Goal: Information Seeking & Learning: Learn about a topic

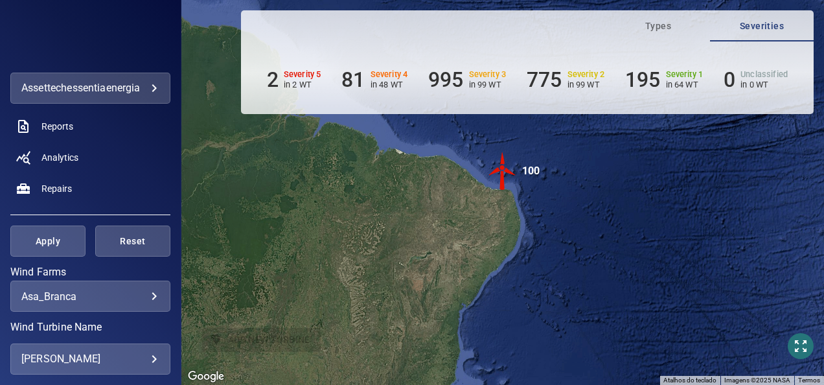
scroll to position [324, 0]
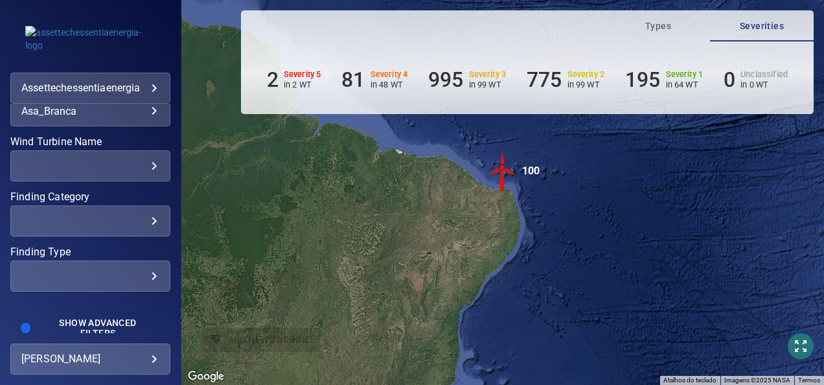
click at [144, 165] on div "​" at bounding box center [90, 166] width 138 height 12
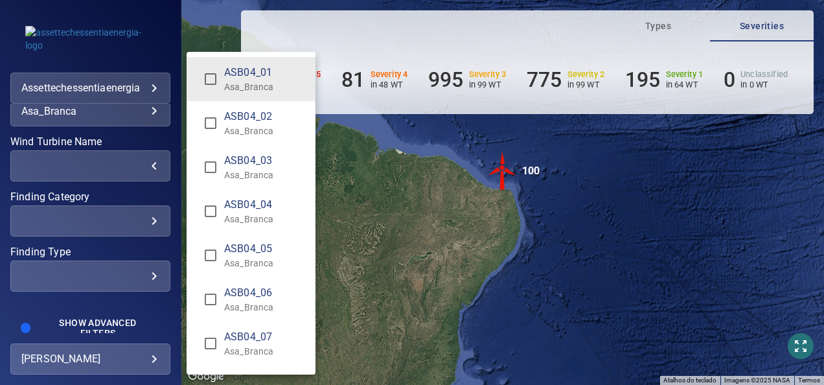
click at [139, 112] on div "Wind Turbine Name" at bounding box center [412, 192] width 824 height 385
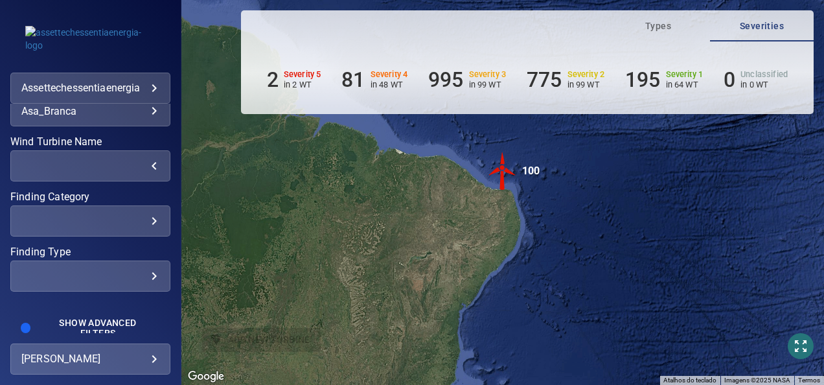
scroll to position [194, 0]
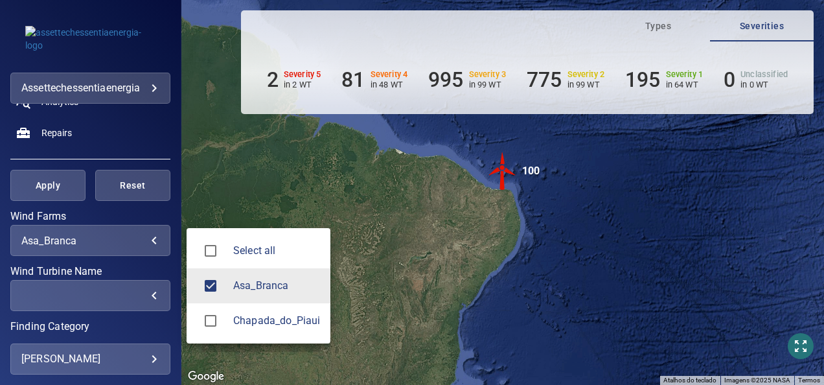
click at [140, 240] on body "**********" at bounding box center [412, 192] width 824 height 385
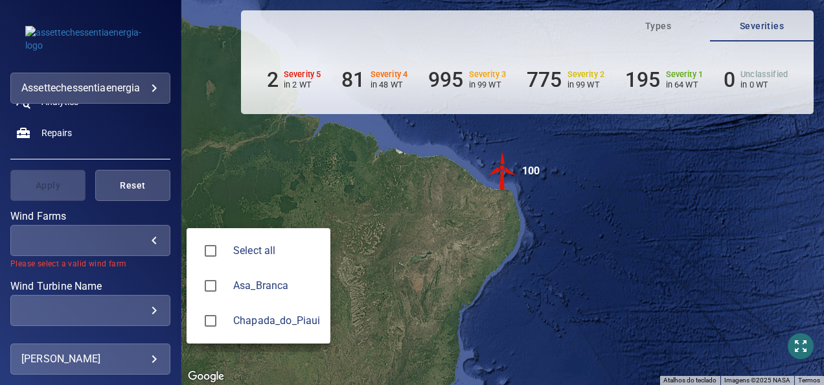
type input "**********"
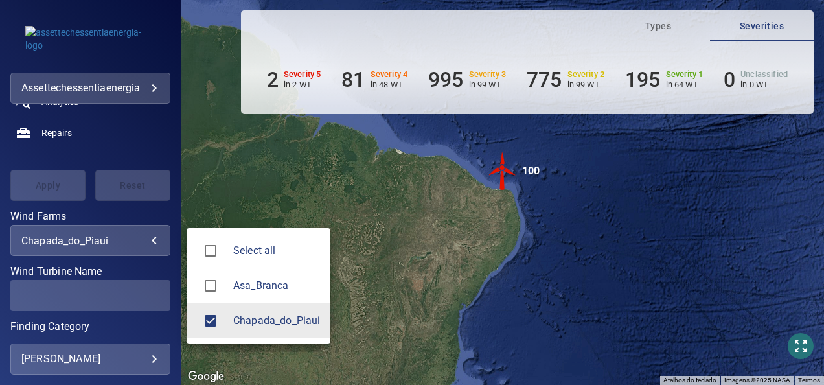
click at [90, 295] on div at bounding box center [412, 192] width 824 height 385
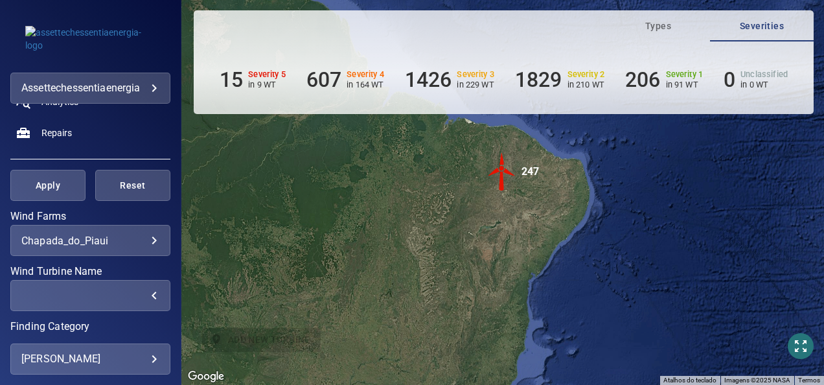
click at [140, 291] on div "​" at bounding box center [90, 295] width 138 height 12
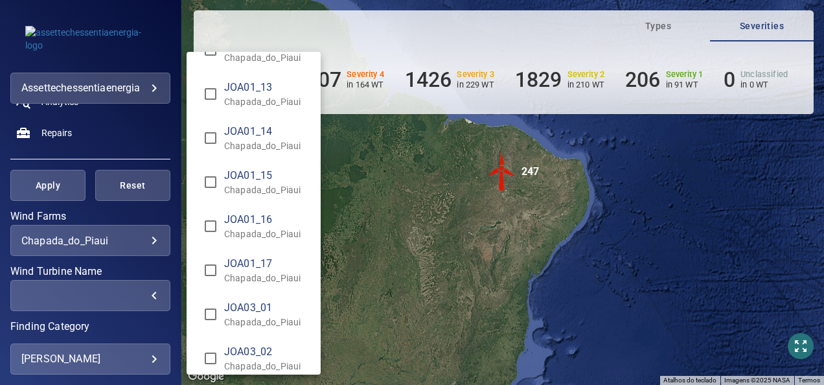
scroll to position [2655, 0]
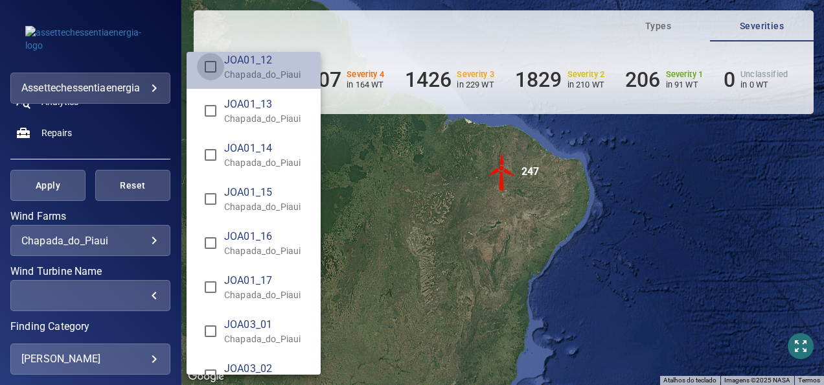
type input "**********"
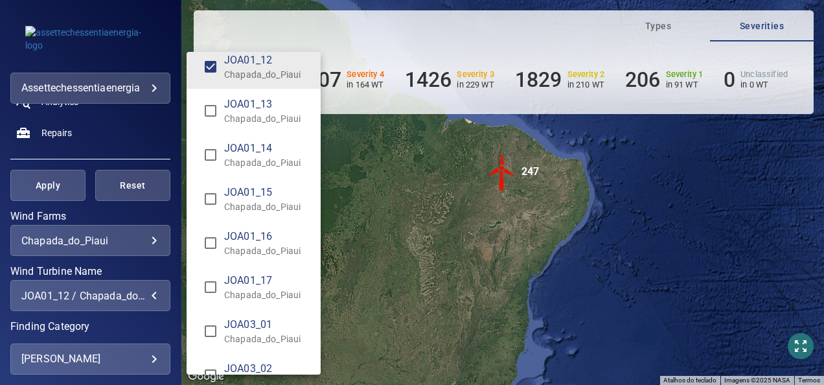
scroll to position [2647, 0]
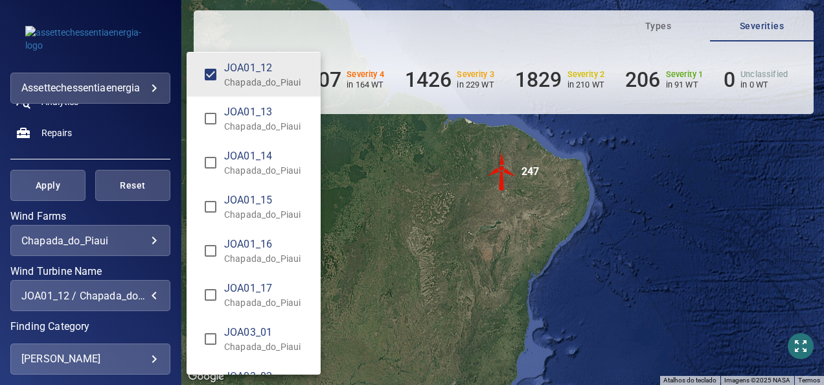
click at [38, 184] on div "Wind Turbine Name" at bounding box center [412, 192] width 824 height 385
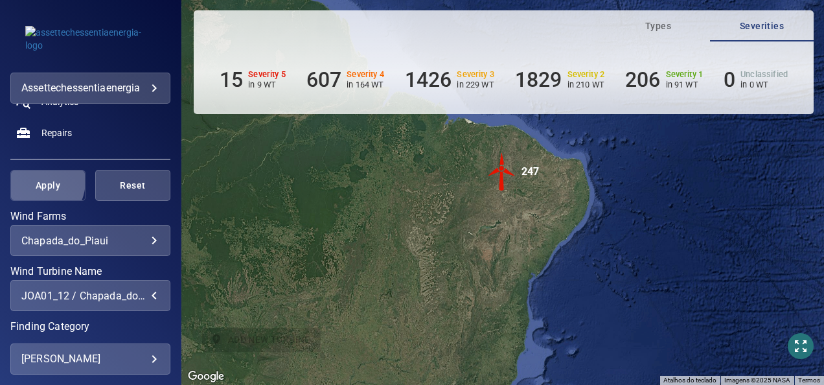
click at [32, 181] on span "Apply" at bounding box center [48, 185] width 43 height 16
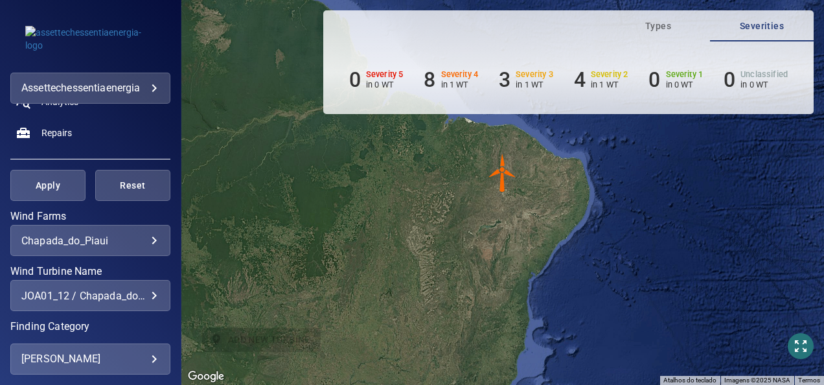
scroll to position [0, 0]
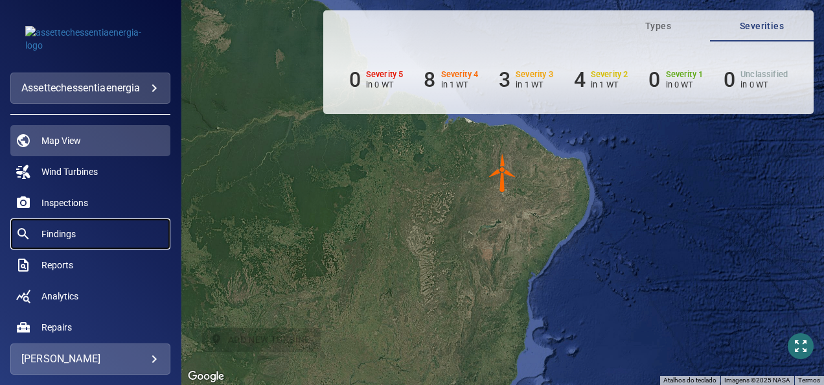
click at [61, 232] on span "Findings" at bounding box center [58, 233] width 34 height 13
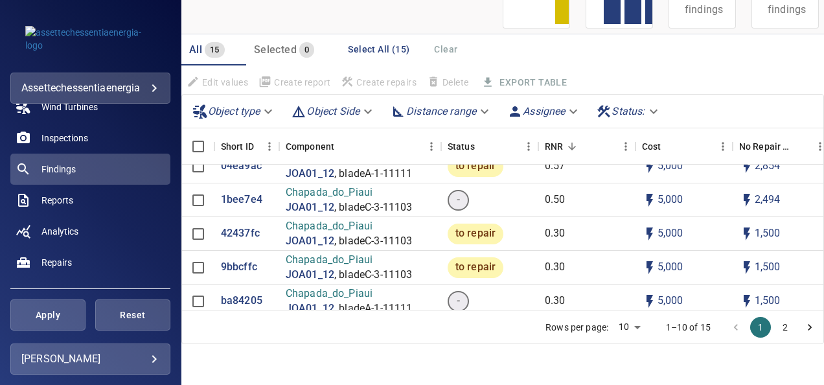
scroll to position [65, 0]
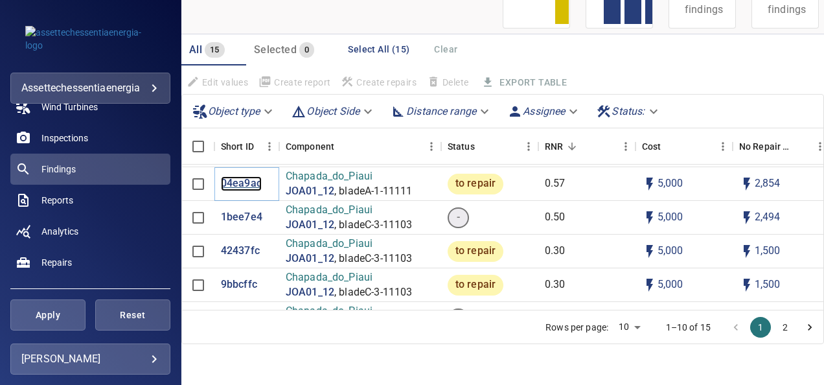
click at [246, 185] on p "04ea9ac" at bounding box center [241, 183] width 41 height 15
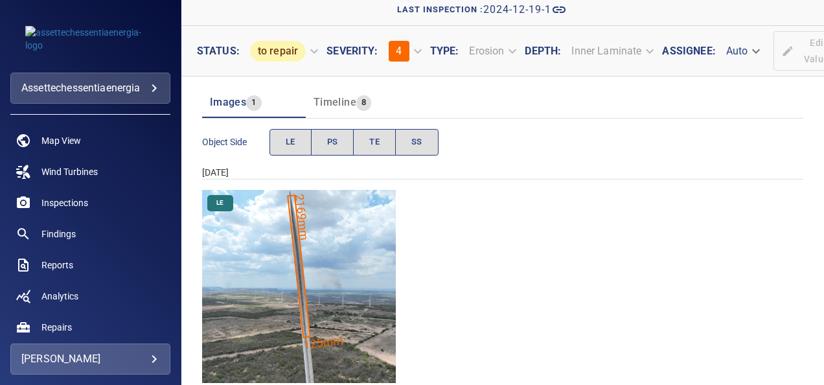
scroll to position [124, 0]
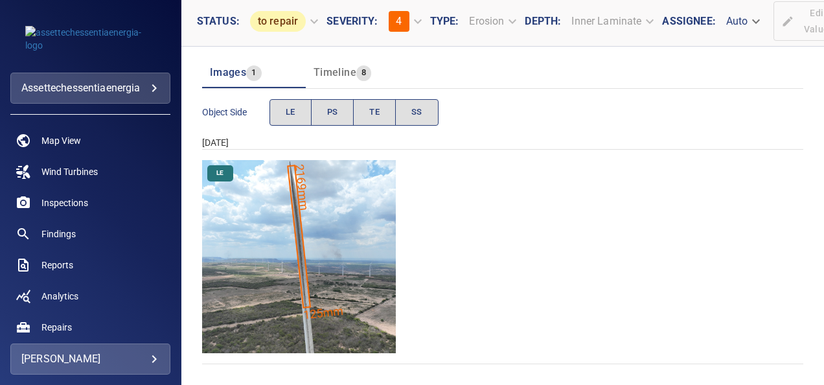
click at [295, 232] on img "Chapada_do_Piaui/JOA01_12/2024-12-19-1/2024-12-19-1/image16wp16.jpg" at bounding box center [299, 257] width 194 height 194
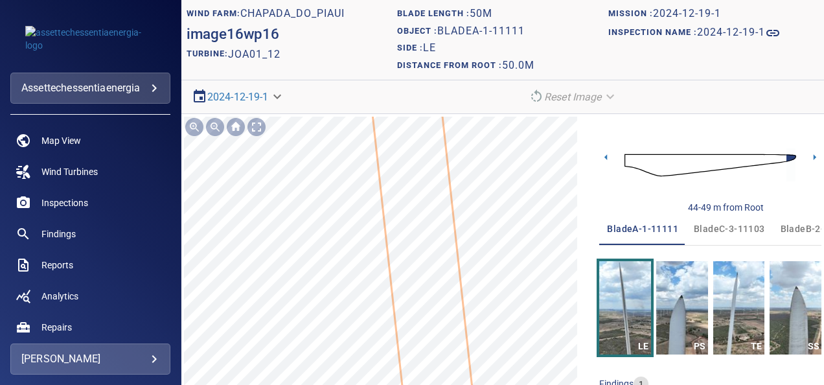
click at [412, 317] on icon at bounding box center [415, 190] width 195 height 1177
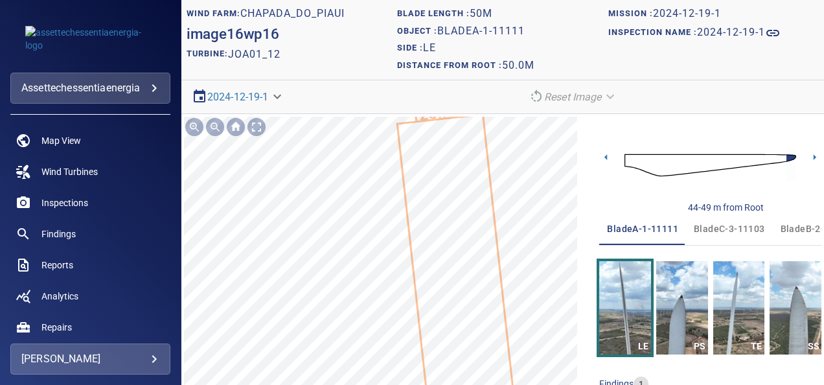
scroll to position [87, 0]
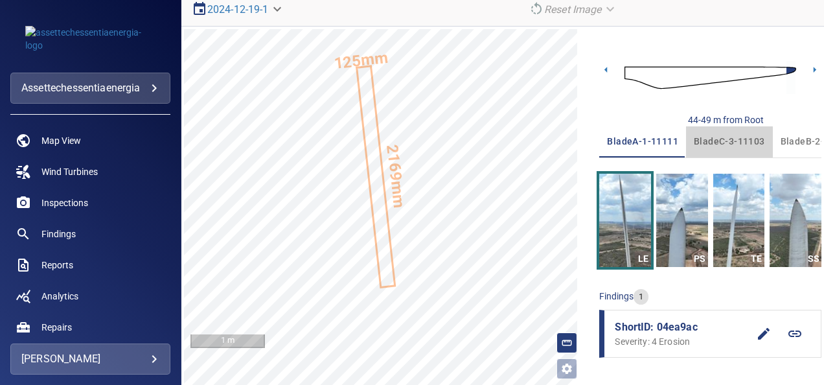
click at [723, 139] on span "bladeC-3-11103" at bounding box center [729, 141] width 71 height 16
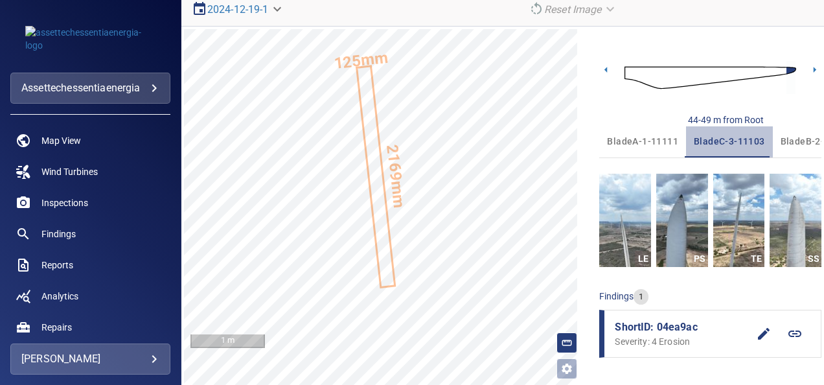
click at [723, 140] on span "bladeC-3-11103" at bounding box center [729, 141] width 71 height 16
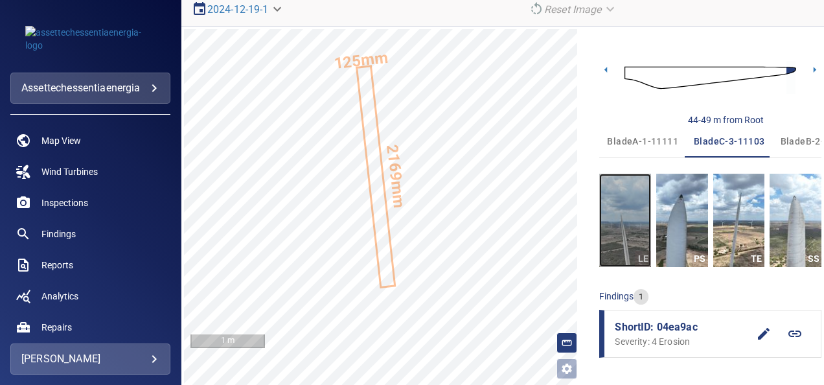
click at [630, 248] on img "button" at bounding box center [625, 220] width 52 height 93
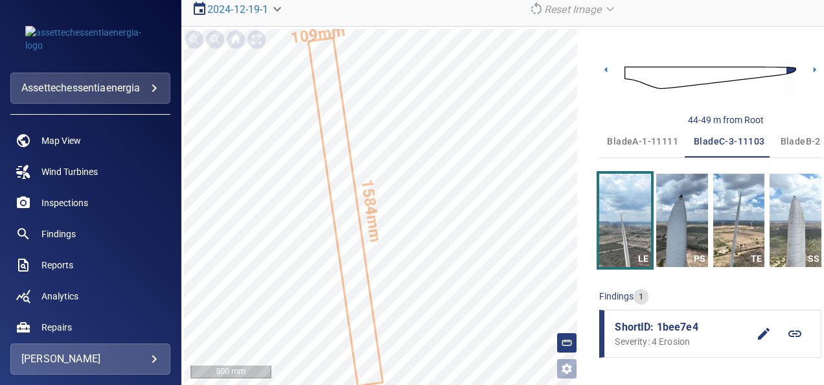
click at [800, 137] on span "bladeB-2-11107" at bounding box center [815, 141] width 71 height 16
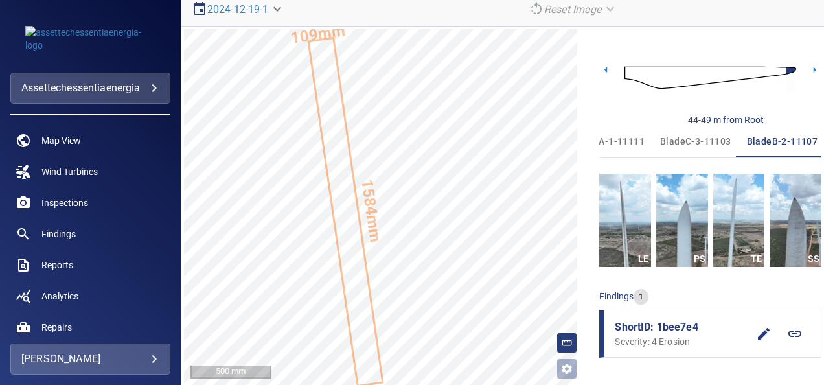
scroll to position [0, 36]
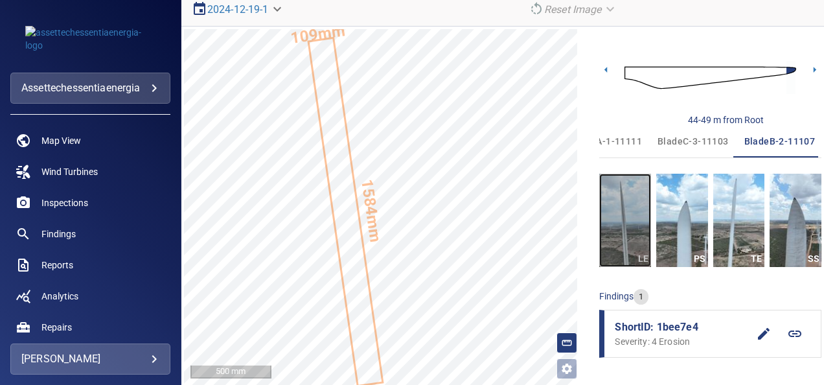
click at [616, 237] on img "button" at bounding box center [625, 220] width 52 height 93
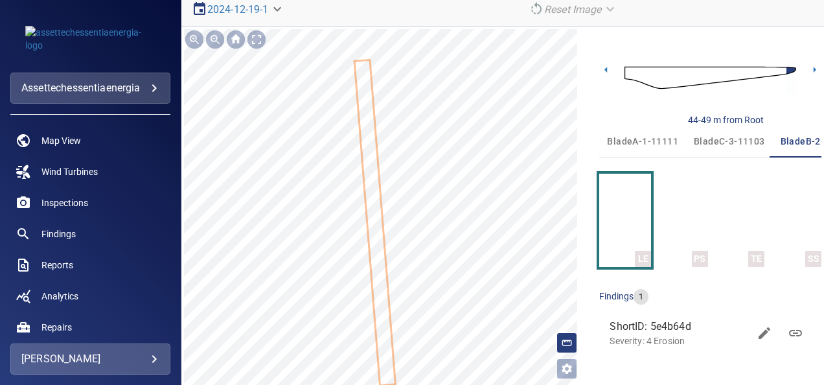
scroll to position [0, 36]
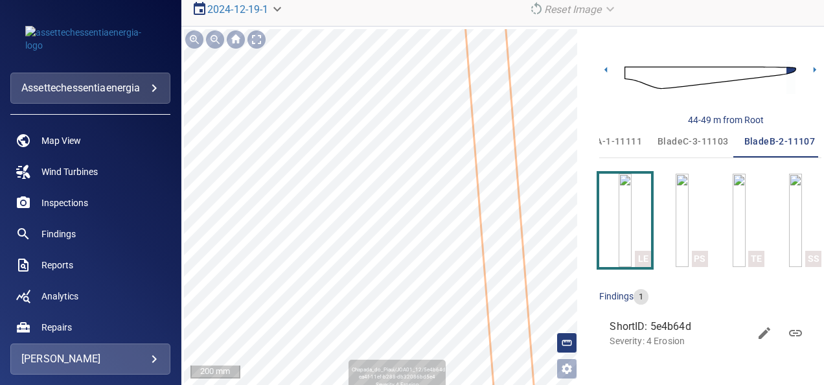
click at [470, 199] on div "Chapada_do_Piaui/JOA01_12/5e4b64d0-ea4f-11ef-b288-db32086bd5e4 Severity 4 Erosi…" at bounding box center [384, 207] width 400 height 356
click at [486, 192] on icon at bounding box center [499, 201] width 108 height 887
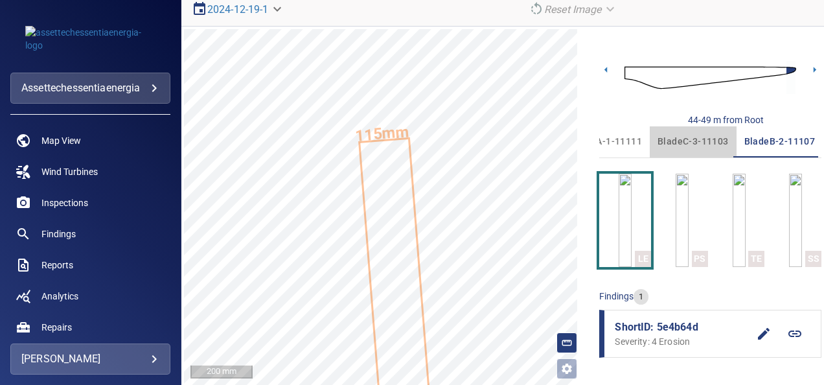
click at [685, 142] on span "bladeC-3-11103" at bounding box center [692, 141] width 71 height 16
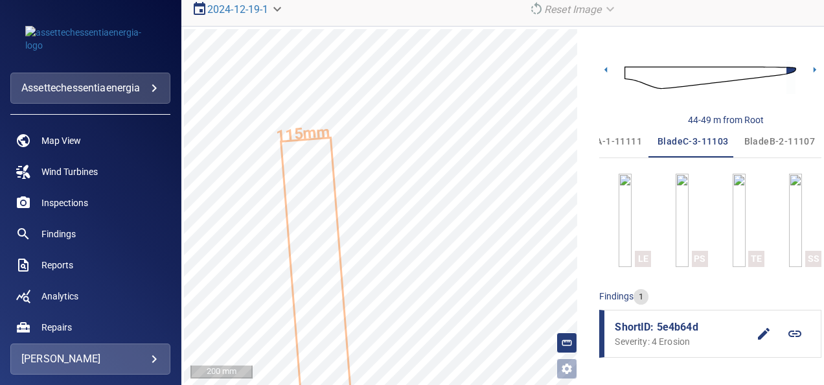
drag, startPoint x: 618, startPoint y: 149, endPoint x: 644, endPoint y: 144, distance: 26.3
click at [623, 149] on button "bladeA-1-11111" at bounding box center [606, 141] width 87 height 31
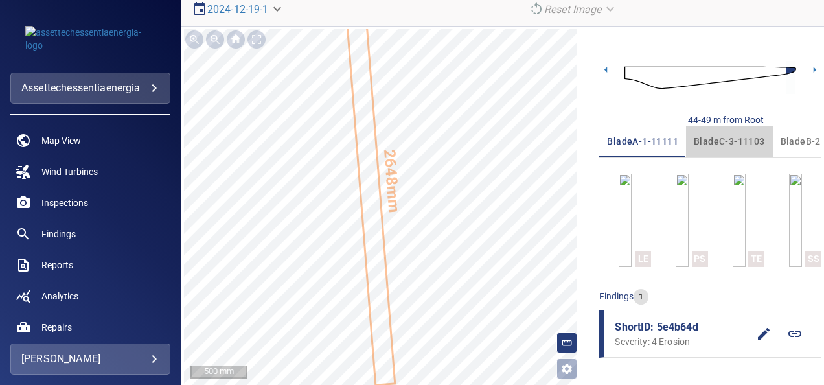
click at [729, 140] on span "bladeC-3-11103" at bounding box center [729, 141] width 71 height 16
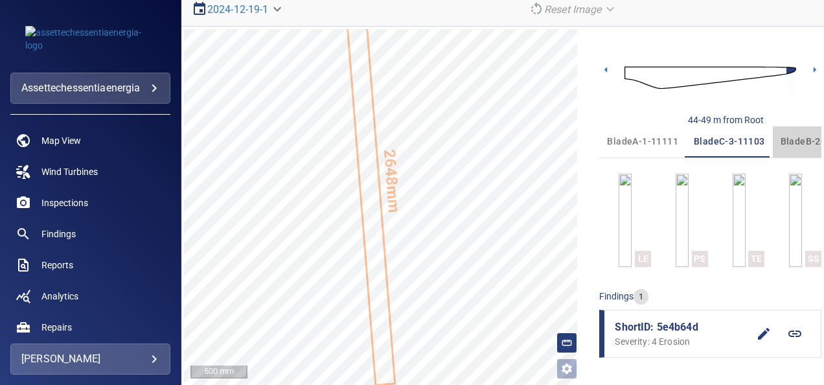
click at [791, 135] on span "bladeB-2-11107" at bounding box center [815, 141] width 71 height 16
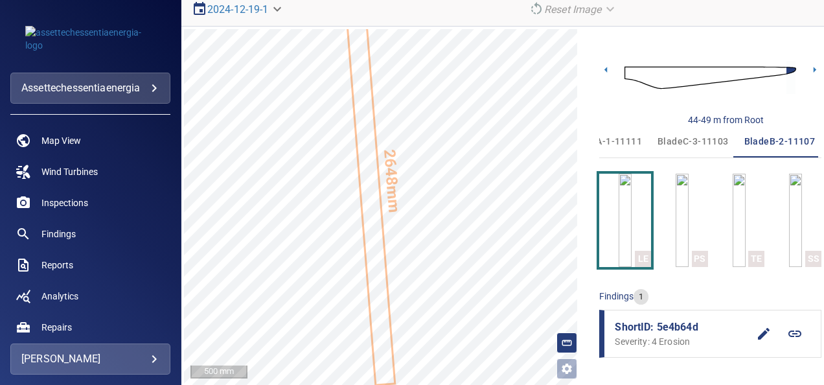
scroll to position [0, 36]
click at [618, 214] on img "button" at bounding box center [624, 220] width 13 height 93
click at [616, 140] on span "bladeA-1-11111" at bounding box center [606, 141] width 71 height 16
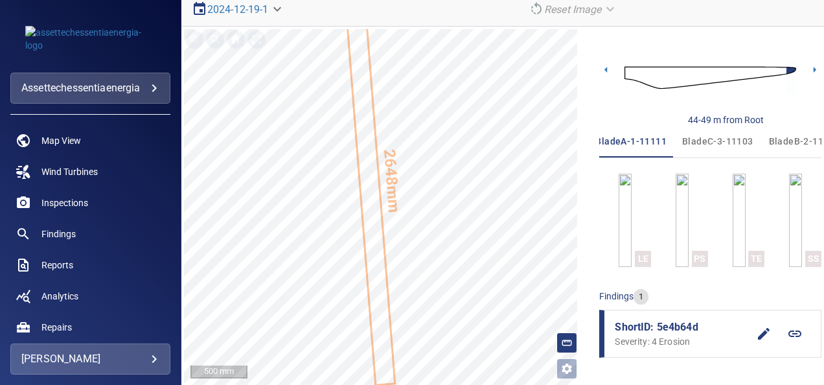
scroll to position [0, 0]
click at [618, 258] on img "button" at bounding box center [624, 220] width 13 height 93
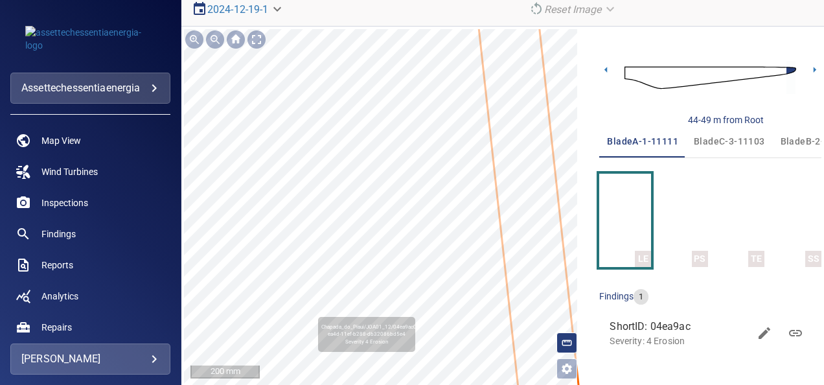
click at [486, 263] on div "Chapada_do_Piaui/JOA01_12/04ea9ac0-ea4d-11ef-b288-db32086bd5e4 Severity 4 Erosi…" at bounding box center [384, 207] width 400 height 356
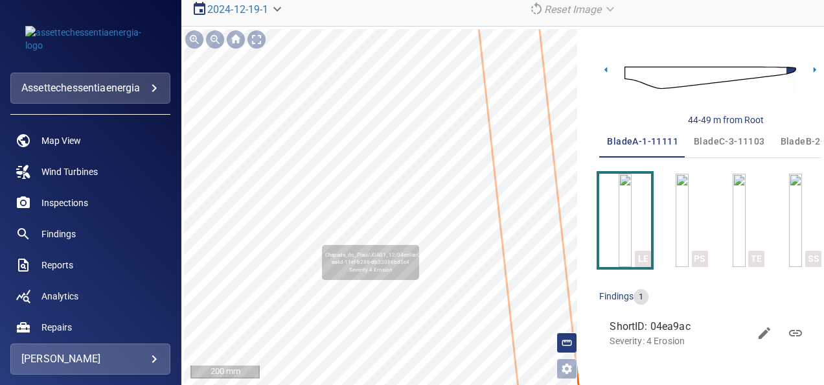
click at [475, 207] on div "Chapada_do_Piaui/JOA01_12/04ea9ac0-ea4d-11ef-b288-db32086bd5e4 Severity 4 Erosi…" at bounding box center [384, 207] width 400 height 356
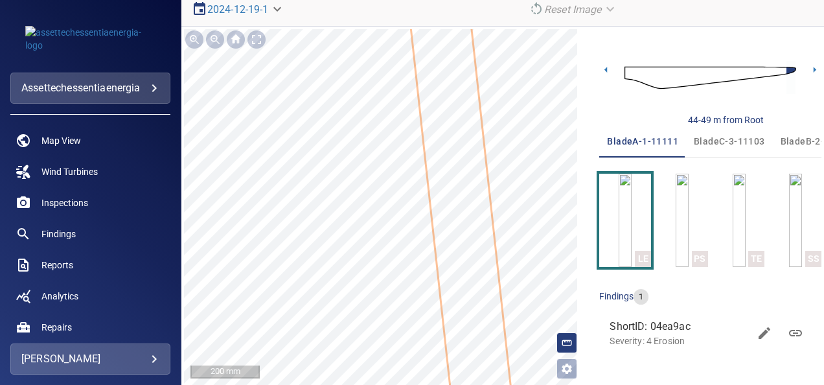
click at [724, 140] on span "bladeC-3-11103" at bounding box center [729, 141] width 71 height 16
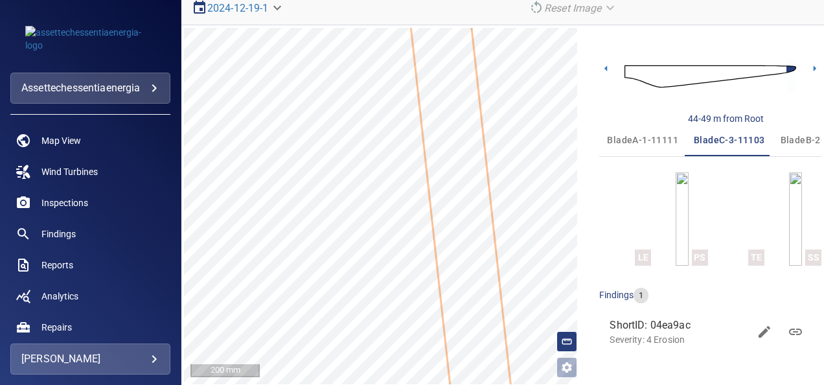
scroll to position [90, 0]
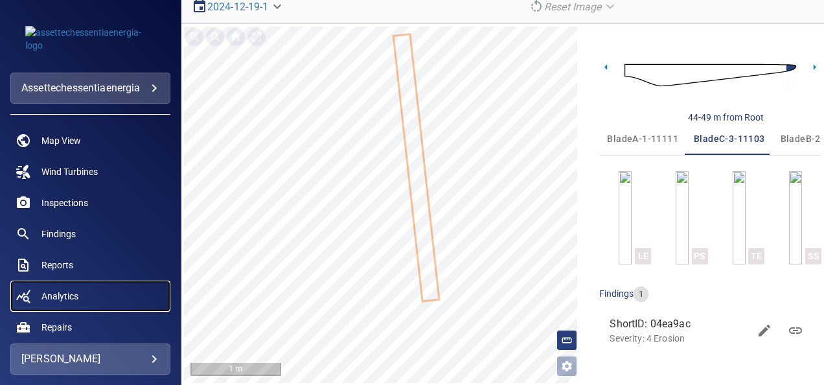
click at [132, 302] on link "Analytics" at bounding box center [90, 295] width 160 height 31
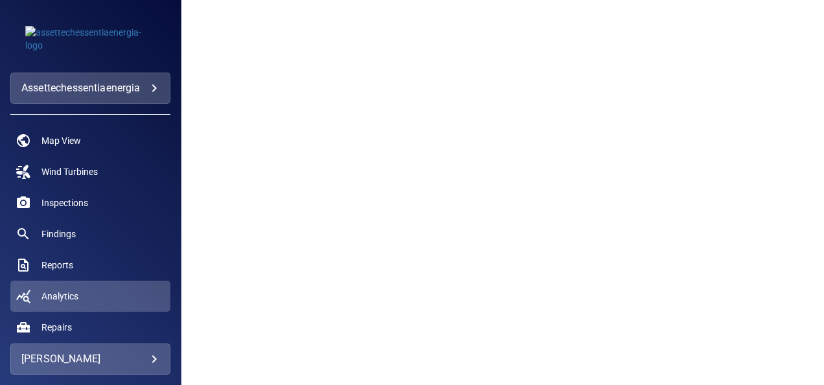
scroll to position [259, 0]
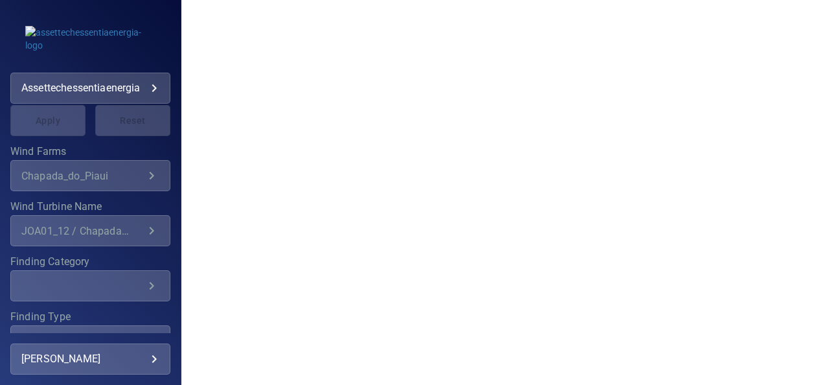
click at [119, 234] on div "JOA01_12 / Chapada_do_Piaui" at bounding box center [82, 231] width 122 height 12
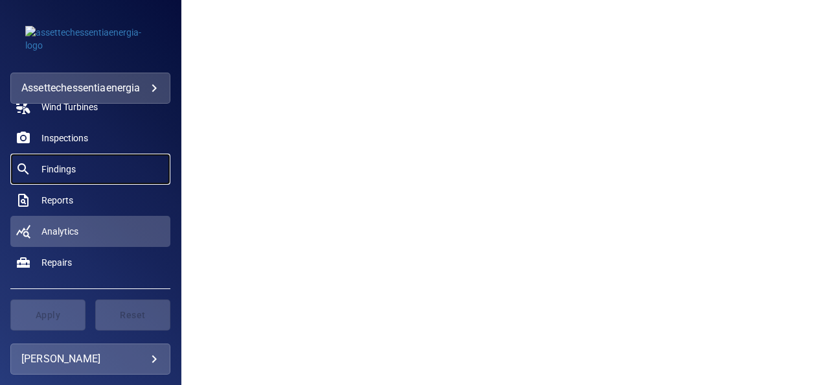
click at [61, 164] on span "Findings" at bounding box center [58, 169] width 34 height 13
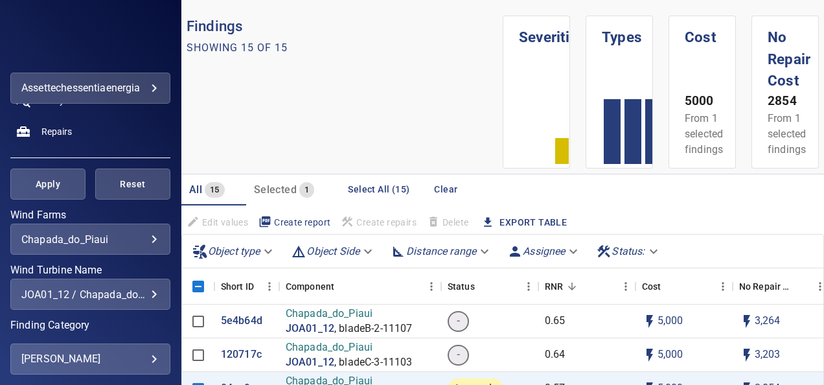
scroll to position [259, 0]
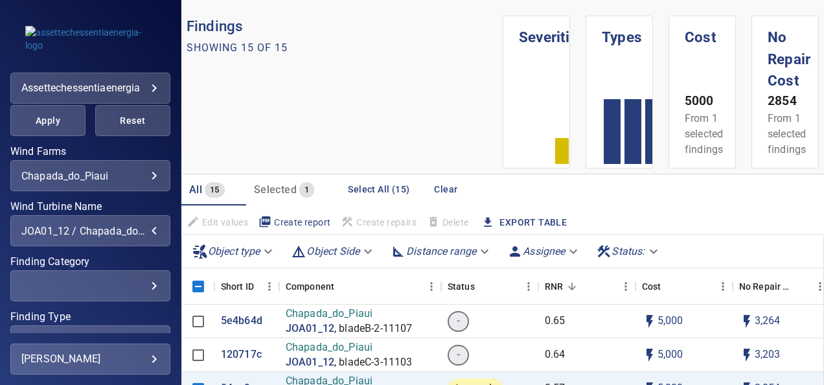
click at [144, 232] on div "JOA01_12 / Chapada_do_Piaui" at bounding box center [90, 231] width 138 height 12
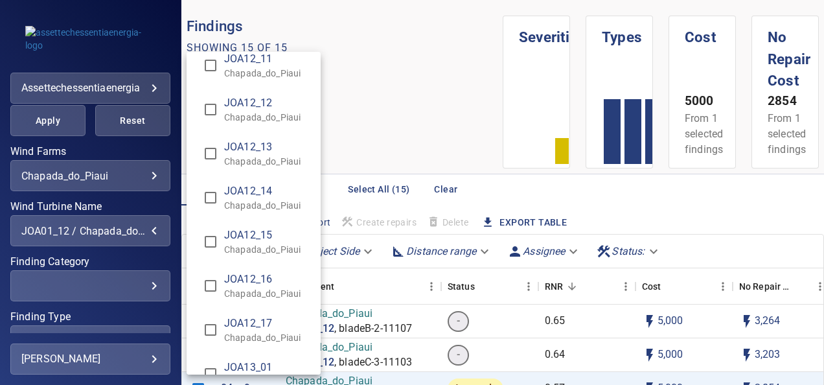
scroll to position [8365, 0]
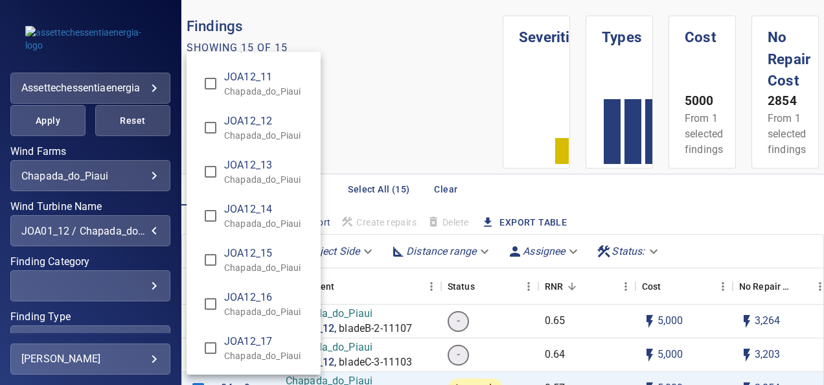
type input "**********"
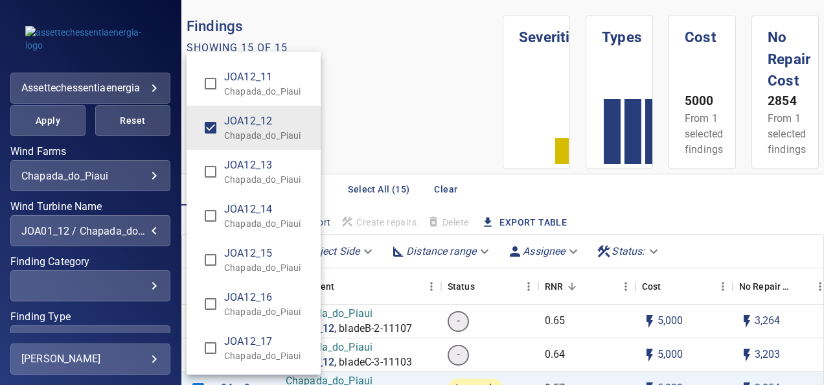
click at [50, 122] on div "Wind Turbine Name" at bounding box center [412, 192] width 824 height 385
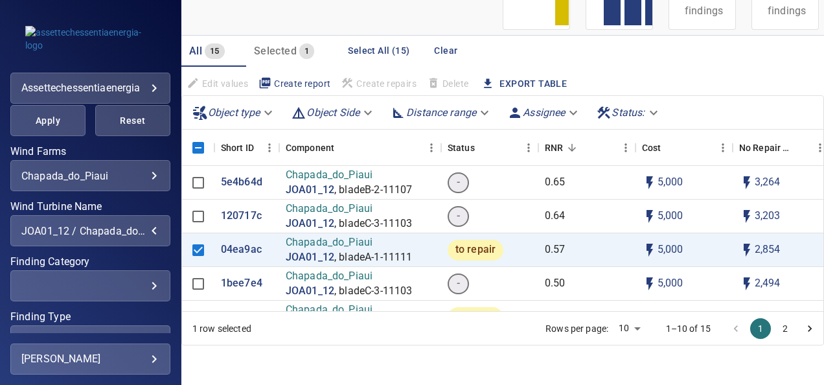
scroll to position [140, 0]
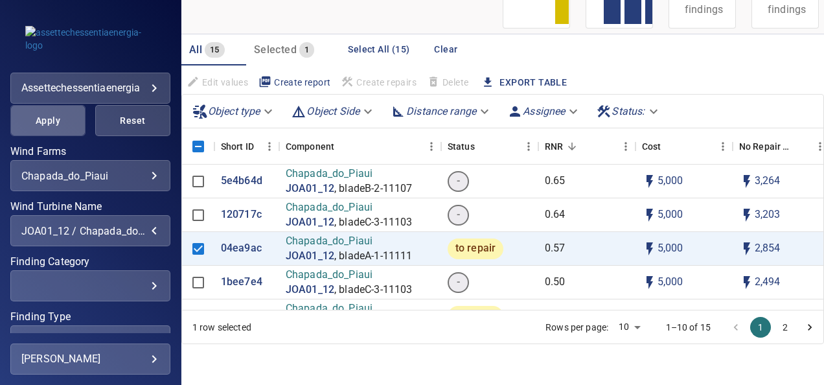
click at [58, 123] on span "Apply" at bounding box center [48, 121] width 43 height 16
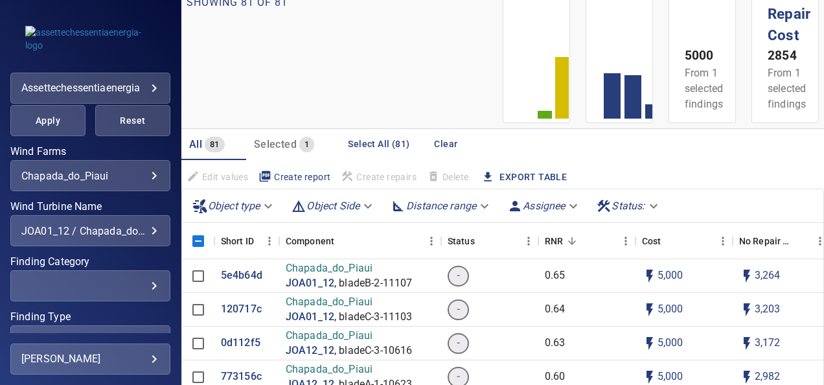
scroll to position [65, 0]
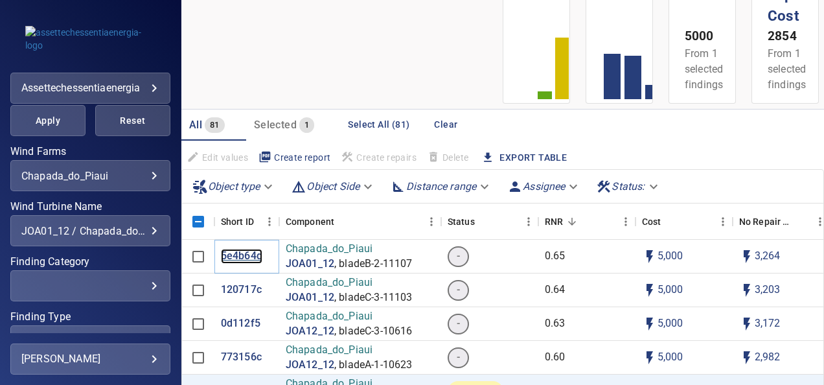
click at [246, 253] on p "5e4b64d" at bounding box center [241, 256] width 41 height 15
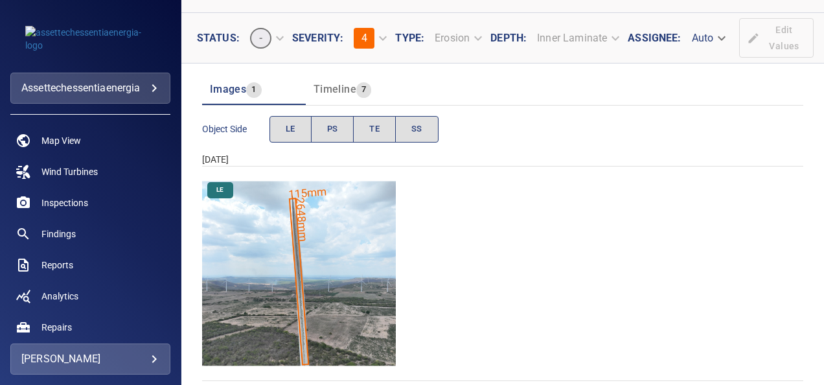
scroll to position [124, 0]
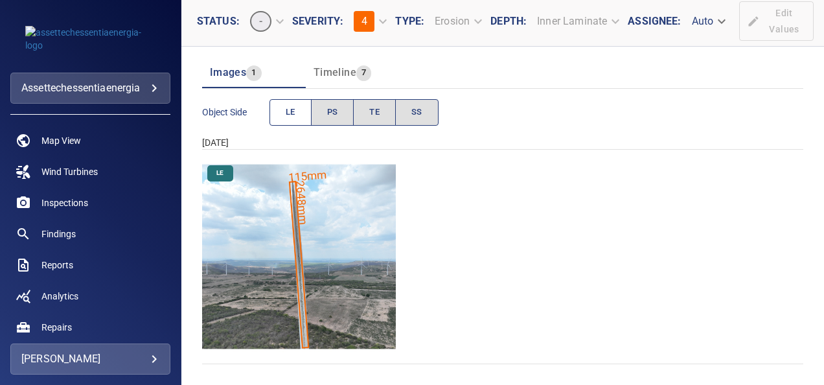
click at [299, 106] on button "LE" at bounding box center [290, 112] width 42 height 27
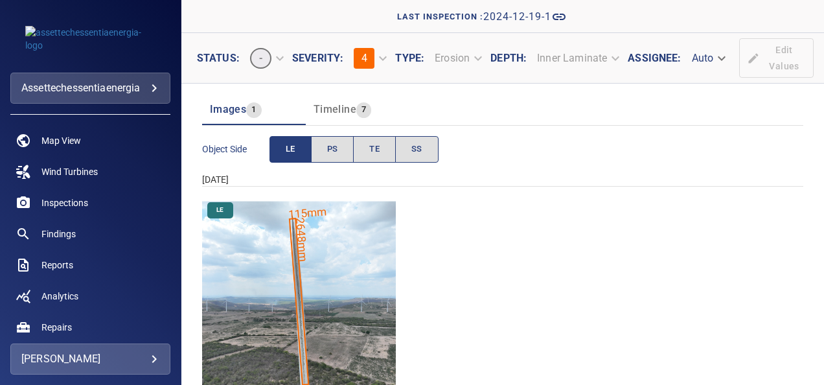
scroll to position [98, 0]
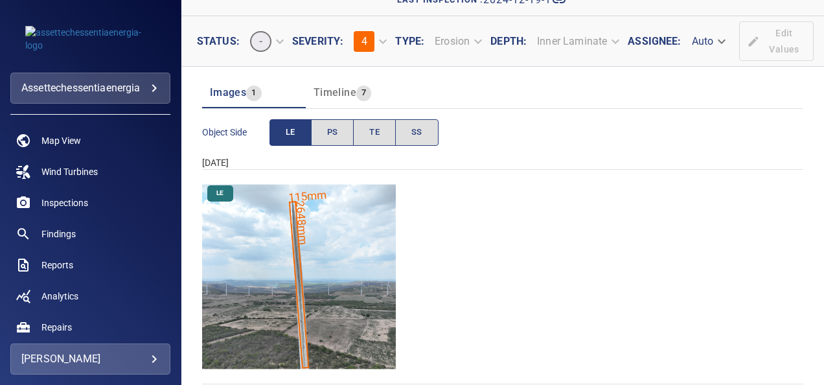
click at [321, 258] on img "Chapada_do_Piaui/JOA01_12/2024-12-19-1/2024-12-19-2/image86wp86.jpg" at bounding box center [299, 277] width 194 height 194
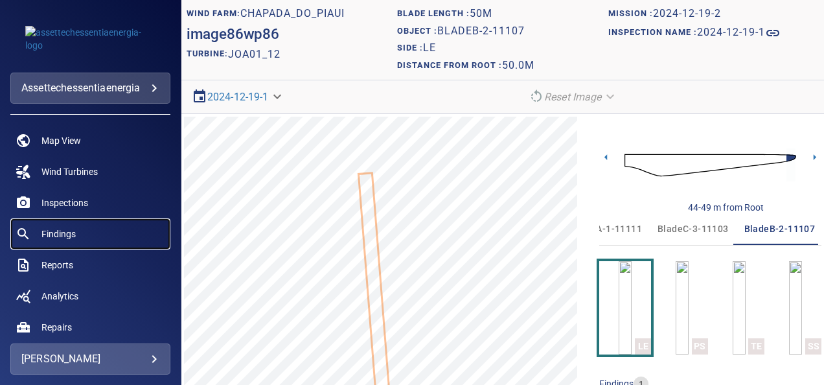
click at [61, 231] on span "Findings" at bounding box center [58, 233] width 34 height 13
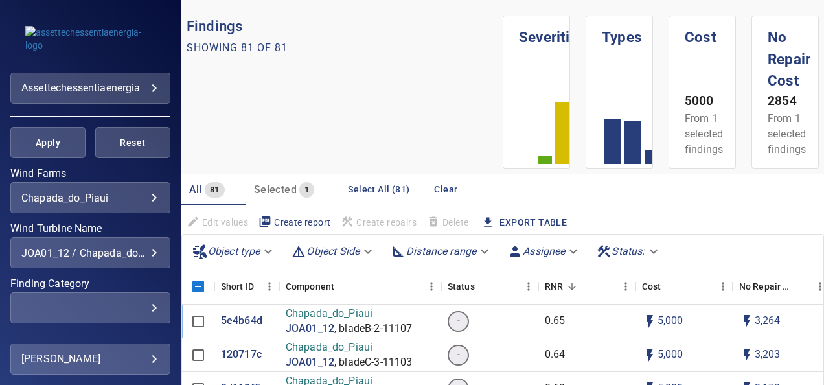
scroll to position [259, 0]
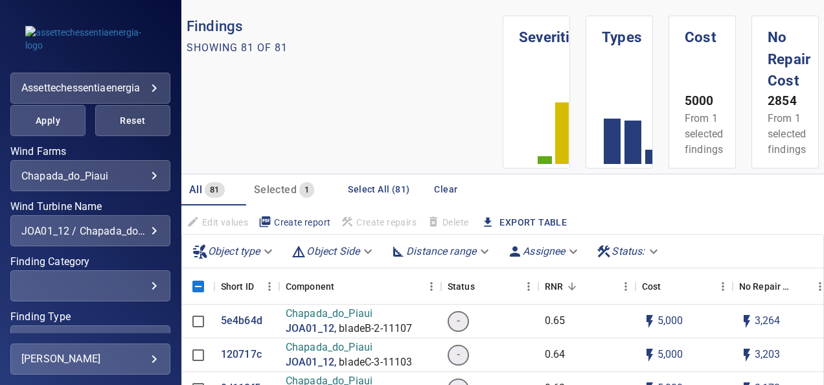
click at [146, 238] on div "**********" at bounding box center [90, 230] width 160 height 31
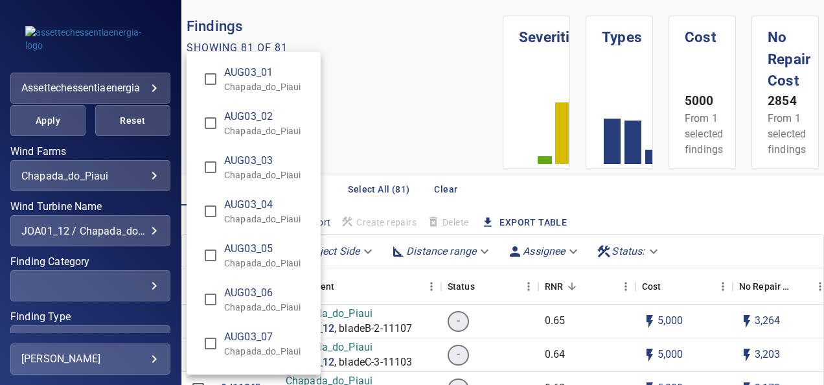
scroll to position [9688, 0]
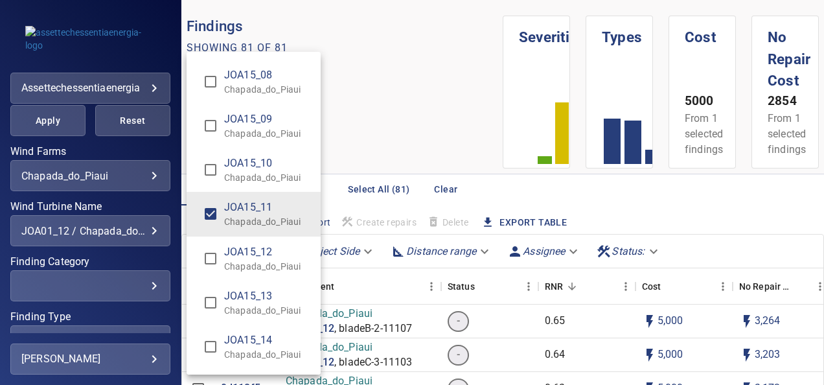
click at [696, 210] on div "Wind Turbine Name" at bounding box center [412, 192] width 824 height 385
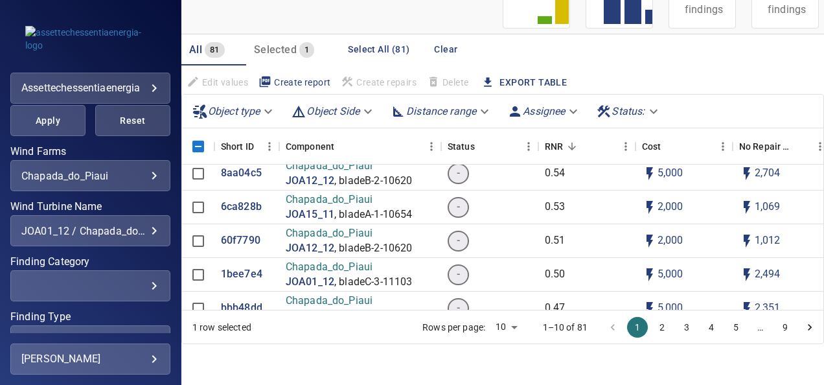
scroll to position [220, 0]
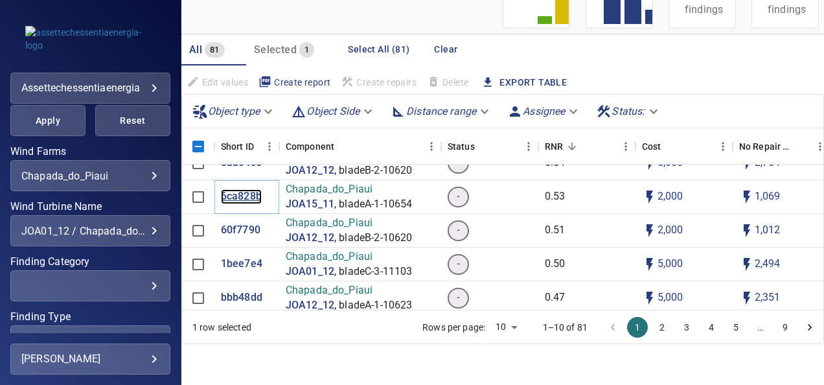
click at [225, 194] on p "6ca828b" at bounding box center [241, 196] width 41 height 15
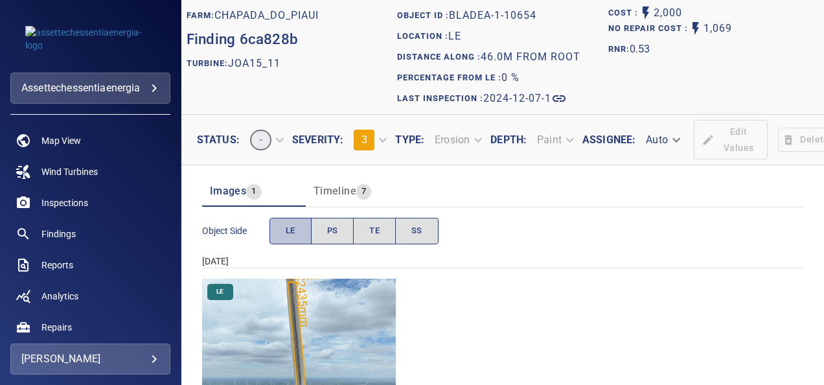
click at [286, 229] on span "LE" at bounding box center [291, 230] width 10 height 15
click at [299, 321] on img "Chapada_do_Piaui/JOA15_11/2024-12-07-1/2024-12-07-1/image20wp20.jpg" at bounding box center [299, 375] width 194 height 194
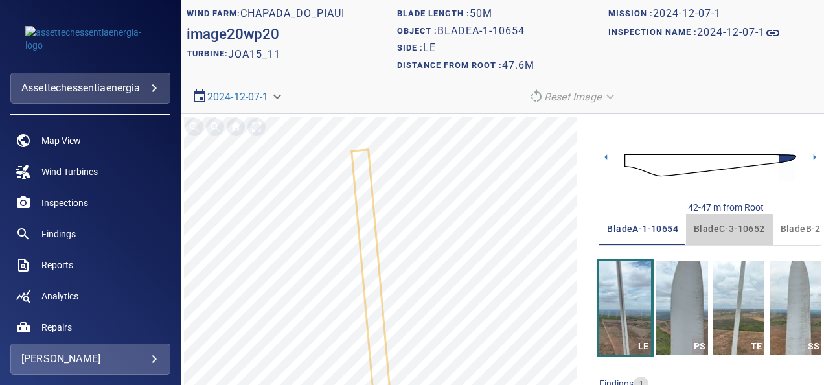
click at [721, 225] on span "bladeC-3-10652" at bounding box center [729, 229] width 71 height 16
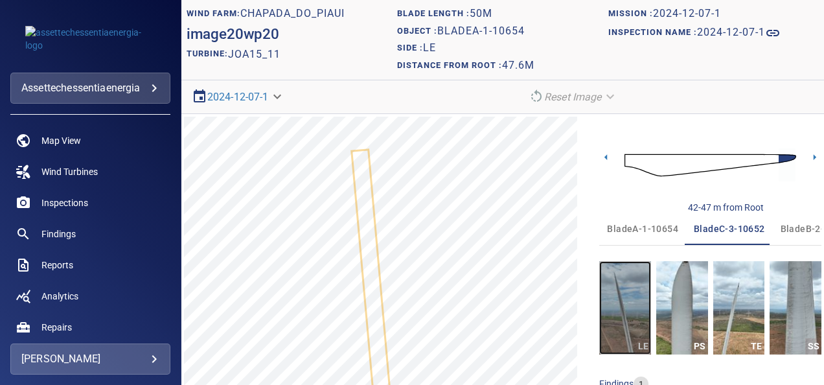
click at [623, 310] on img "button" at bounding box center [625, 307] width 52 height 93
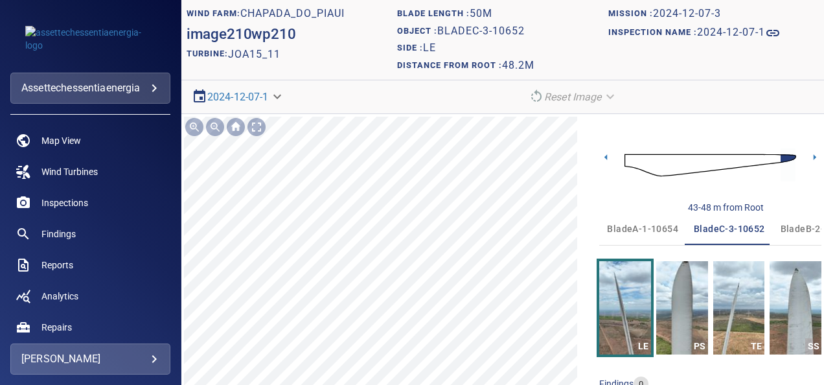
scroll to position [87, 0]
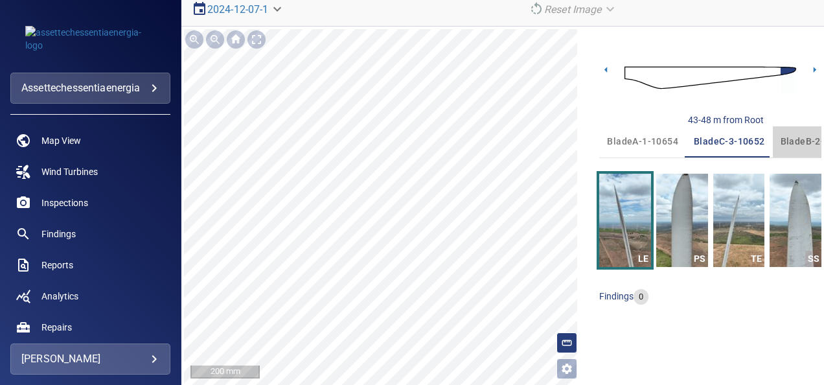
click at [781, 136] on span "bladeB-2-10653" at bounding box center [815, 141] width 71 height 16
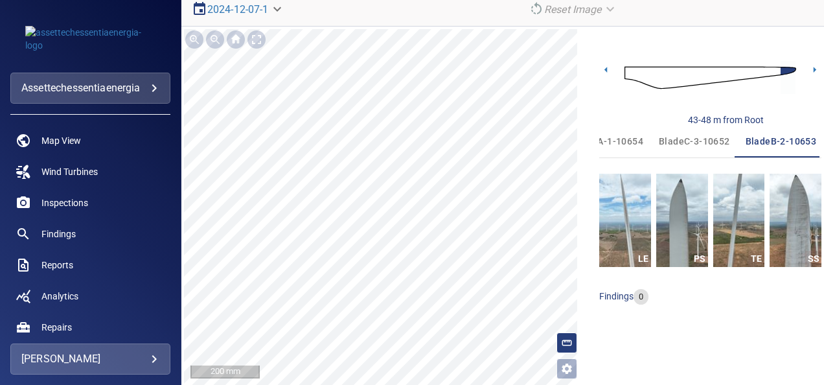
scroll to position [0, 36]
click at [615, 227] on img "button" at bounding box center [625, 220] width 52 height 93
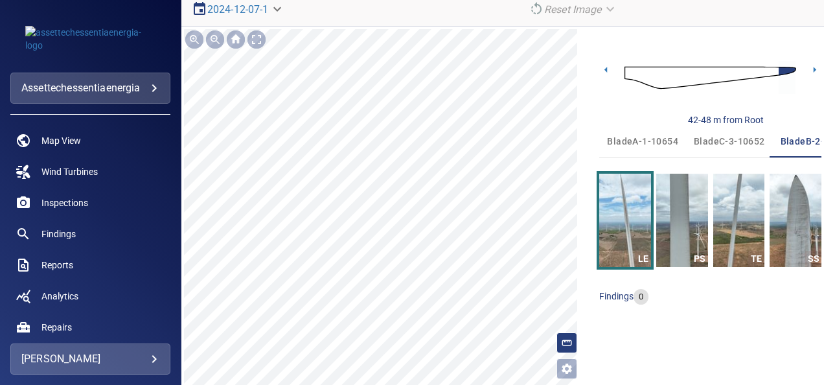
scroll to position [0, 36]
click at [698, 139] on span "bladeC-3-10652" at bounding box center [692, 141] width 71 height 16
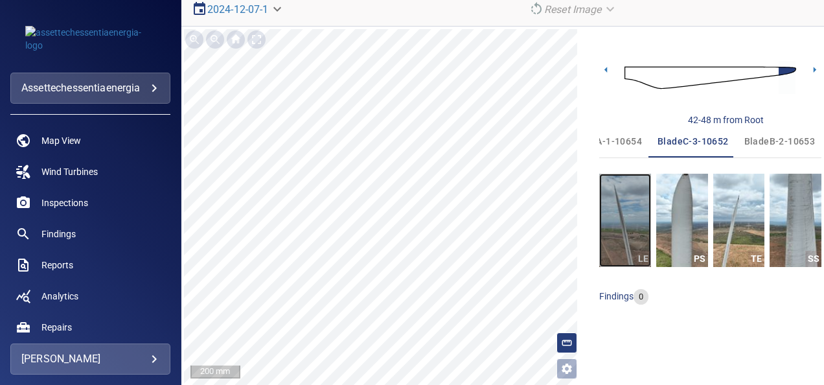
click at [624, 227] on img "button" at bounding box center [625, 220] width 52 height 93
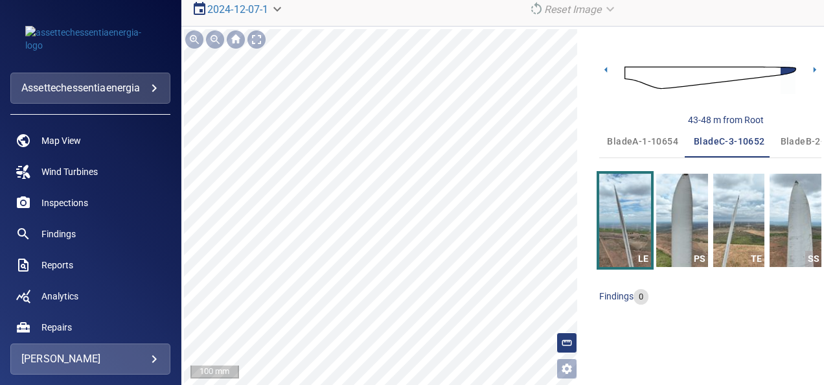
click at [468, 384] on html "**********" at bounding box center [412, 192] width 824 height 385
click at [641, 143] on span "bladeA-1-10654" at bounding box center [642, 141] width 71 height 16
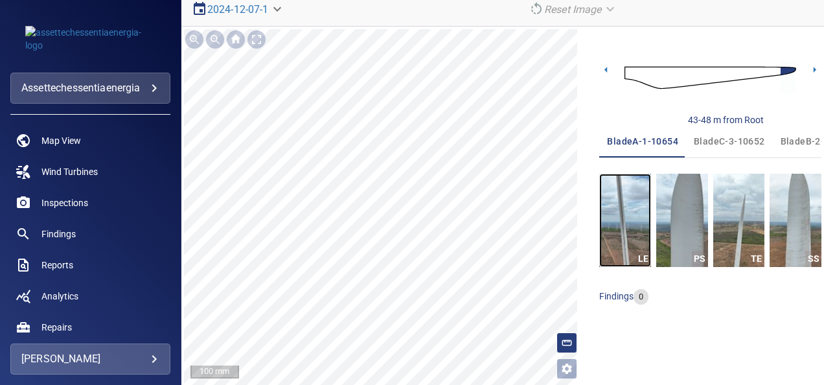
click at [625, 211] on img "button" at bounding box center [625, 220] width 52 height 93
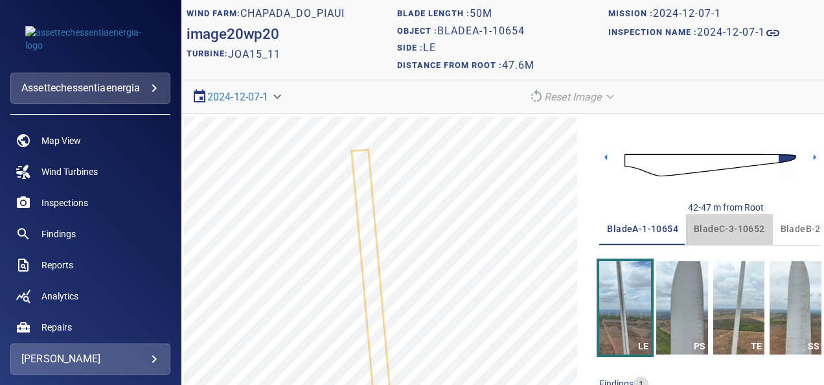
click at [736, 221] on span "bladeC-3-10652" at bounding box center [729, 229] width 71 height 16
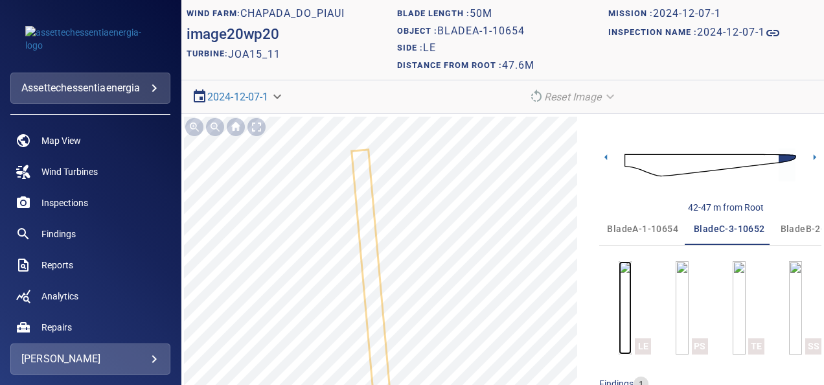
click at [618, 297] on img "button" at bounding box center [624, 307] width 13 height 93
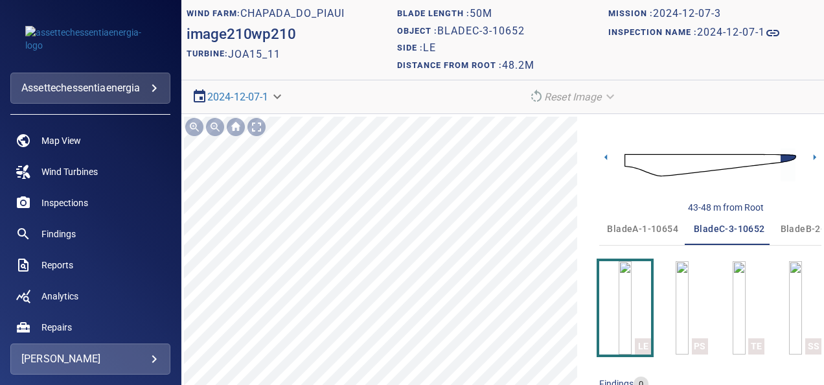
scroll to position [87, 0]
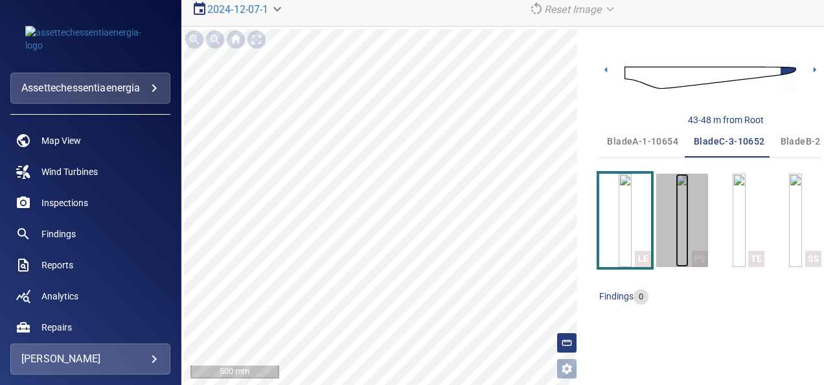
click at [684, 237] on img "button" at bounding box center [681, 220] width 13 height 93
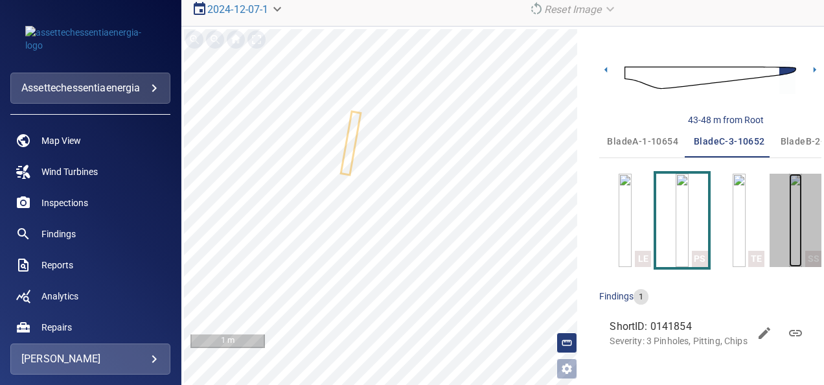
click at [789, 210] on img "button" at bounding box center [795, 220] width 13 height 93
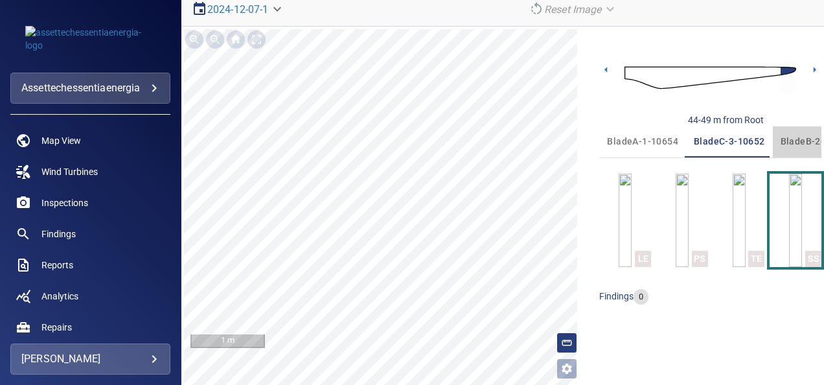
click at [790, 137] on span "bladeB-2-10653" at bounding box center [815, 141] width 71 height 16
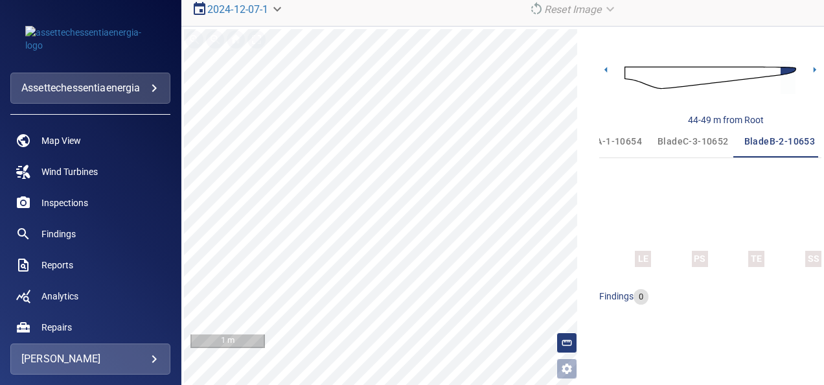
scroll to position [0, 36]
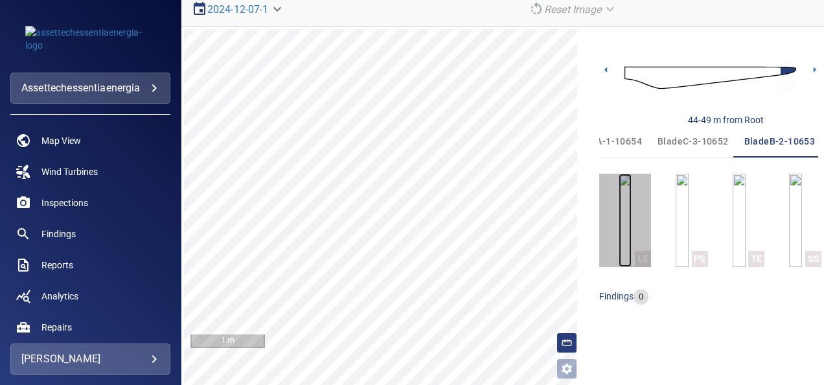
click at [627, 207] on img "button" at bounding box center [624, 220] width 13 height 93
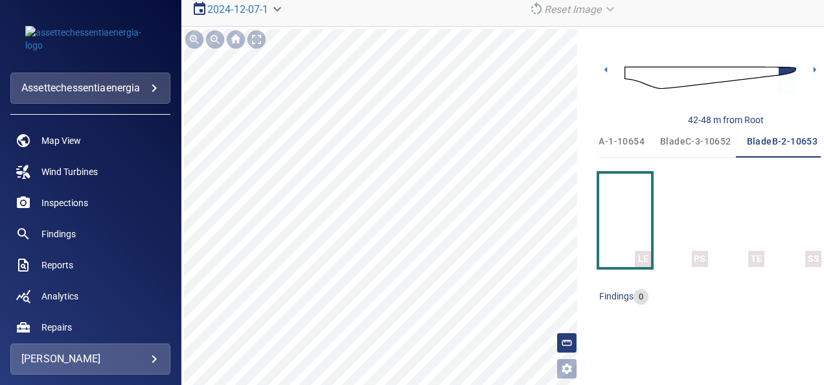
scroll to position [0, 36]
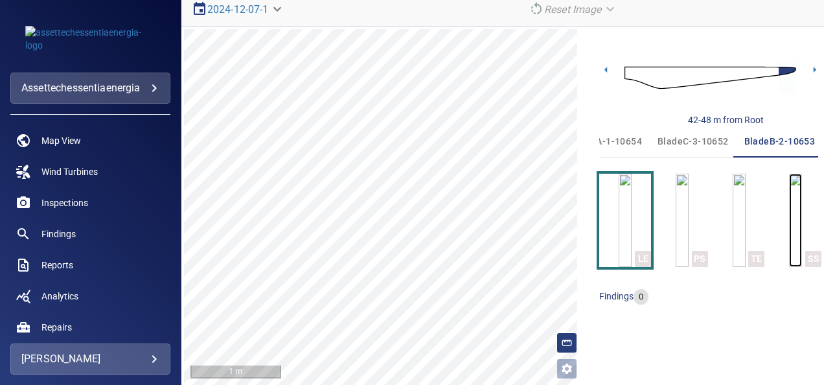
click at [789, 206] on img "button" at bounding box center [795, 220] width 13 height 93
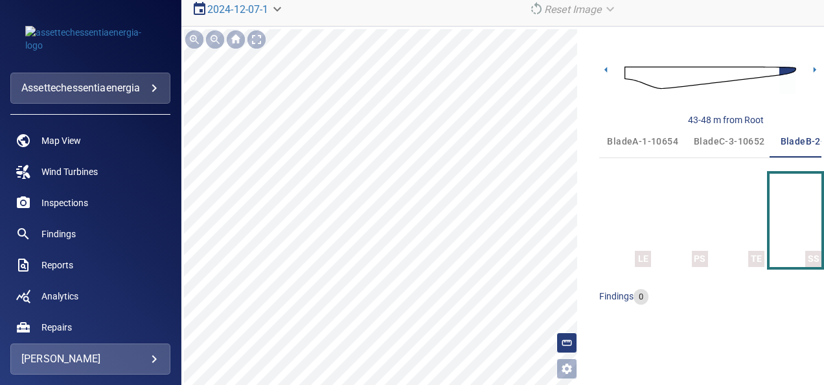
scroll to position [0, 36]
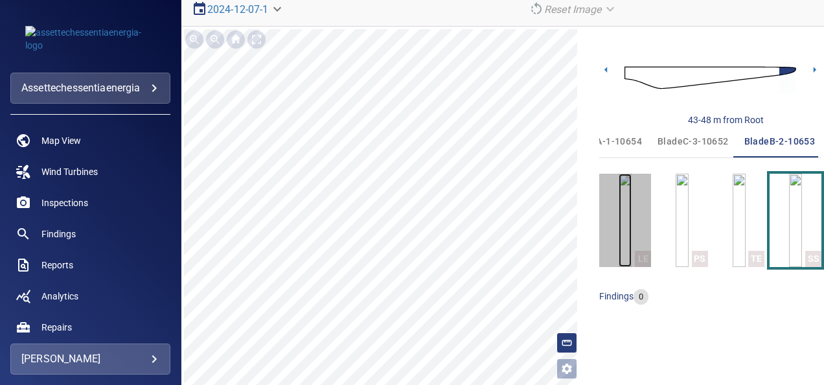
click at [631, 216] on img "button" at bounding box center [624, 220] width 13 height 93
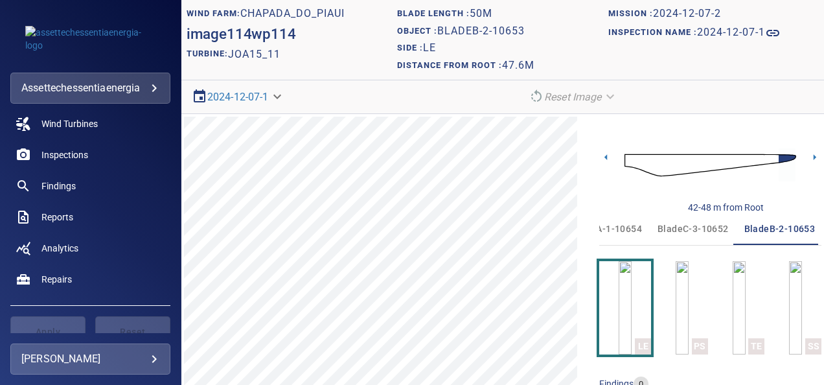
scroll to position [65, 0]
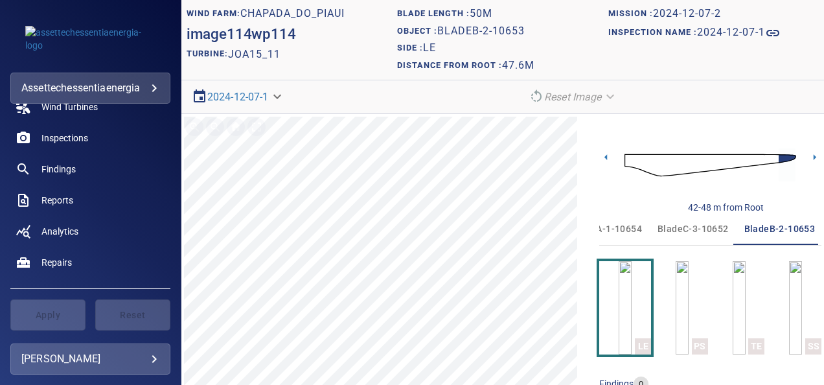
click at [585, 59] on div "Distance from root : 47.6m" at bounding box center [502, 65] width 210 height 17
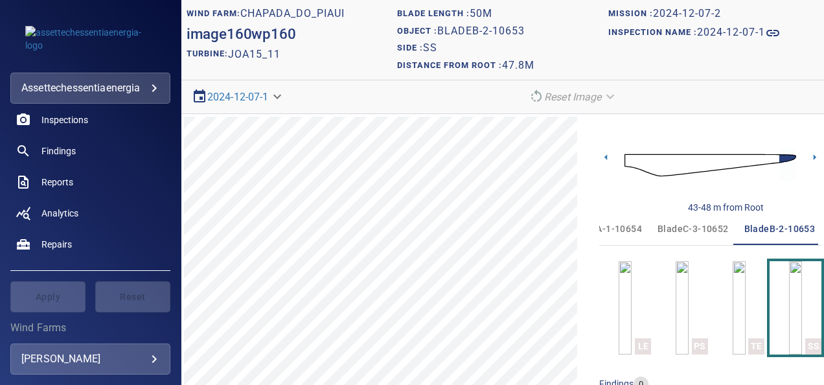
scroll to position [65, 0]
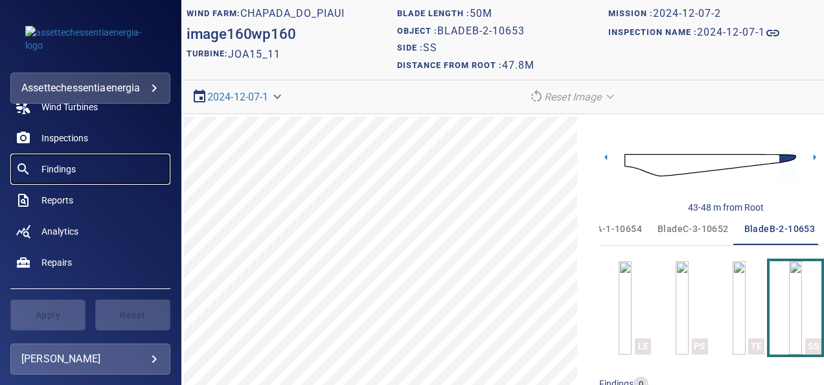
click at [62, 168] on span "Findings" at bounding box center [58, 169] width 34 height 13
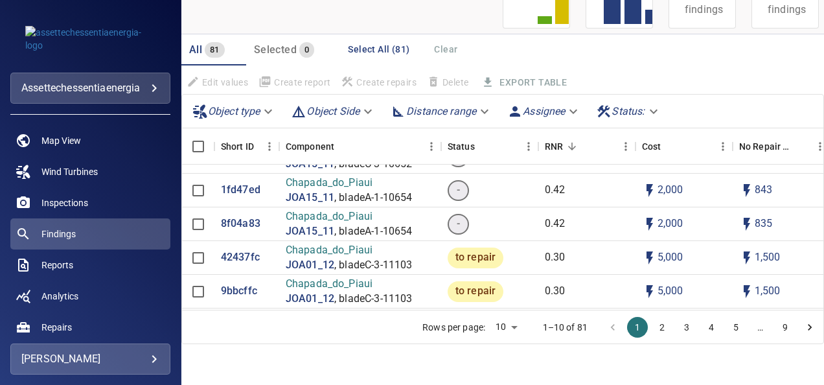
scroll to position [510, 0]
